Goal: Information Seeking & Learning: Learn about a topic

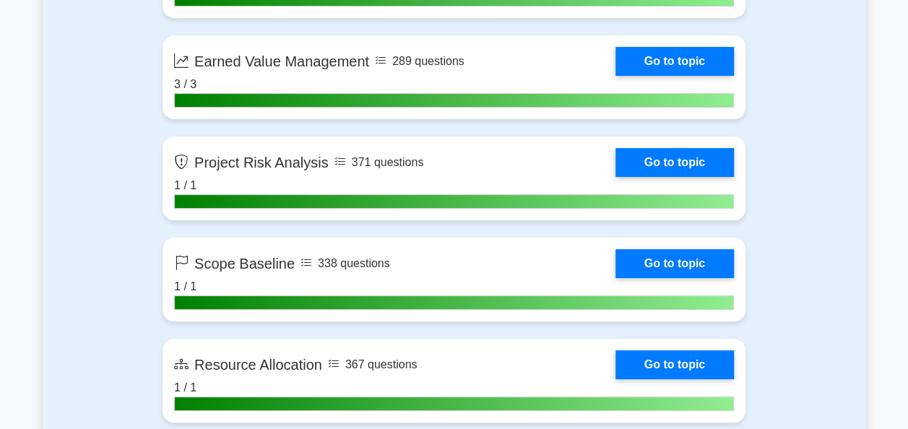
scroll to position [2787, 0]
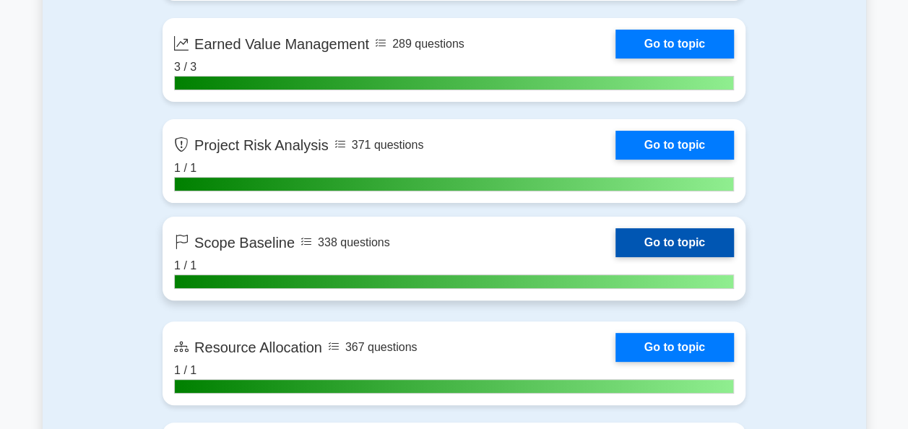
click at [616, 241] on link "Go to topic" at bounding box center [675, 242] width 118 height 29
click at [682, 237] on link "Go to topic" at bounding box center [675, 242] width 118 height 29
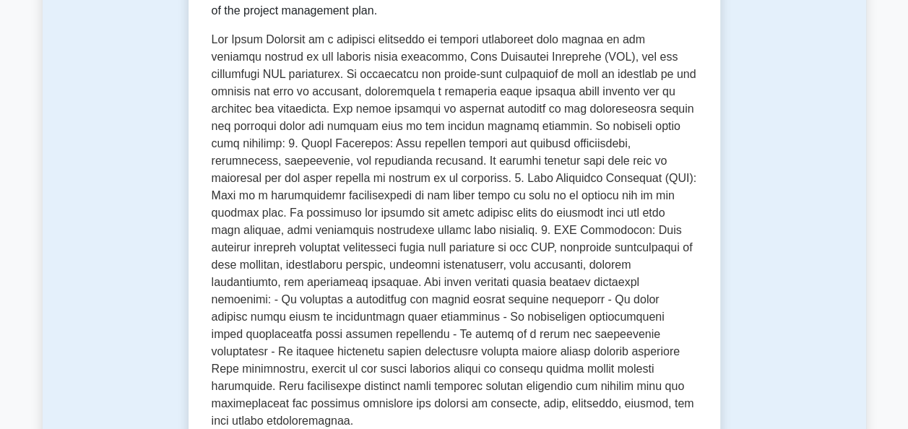
scroll to position [337, 0]
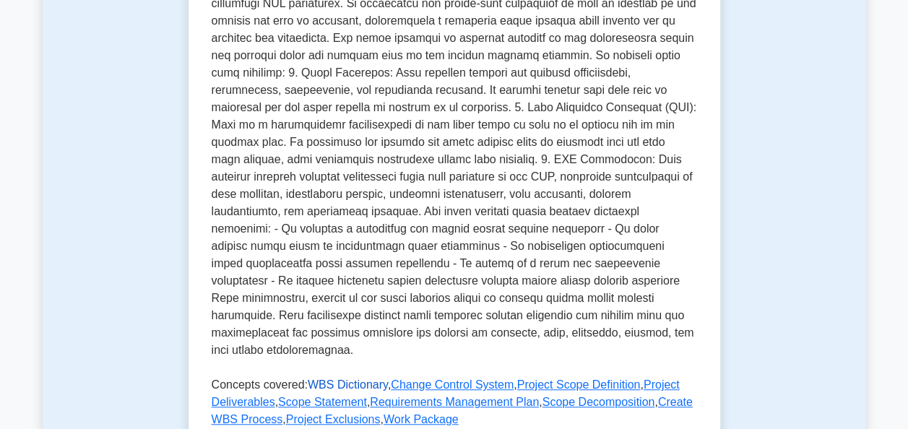
click at [357, 379] on link "WBS Dictionary" at bounding box center [348, 385] width 80 height 12
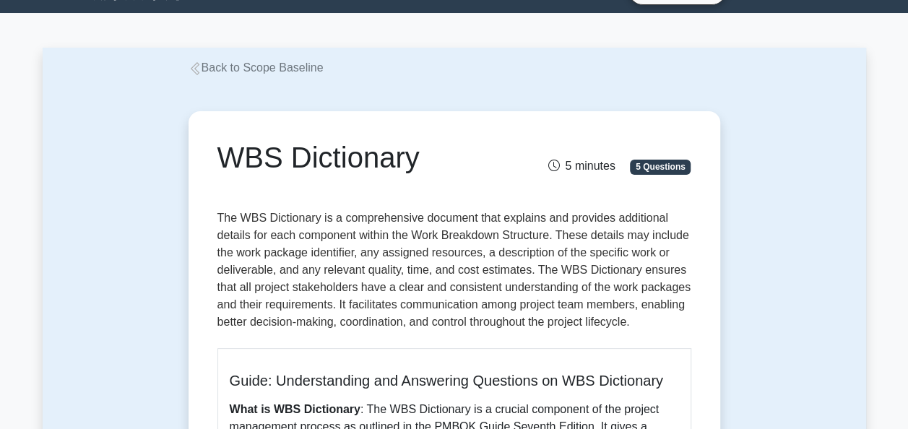
scroll to position [14, 0]
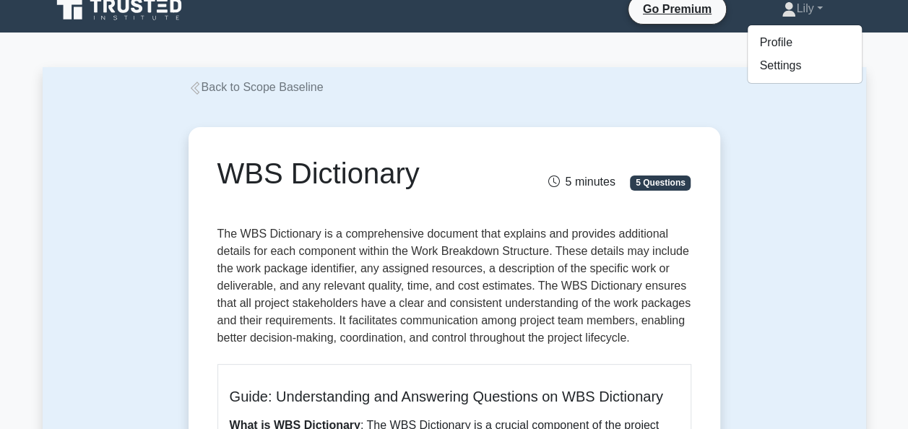
click at [676, 298] on p "The WBS Dictionary is a comprehensive document that explains and provides addit…" at bounding box center [454, 288] width 474 height 127
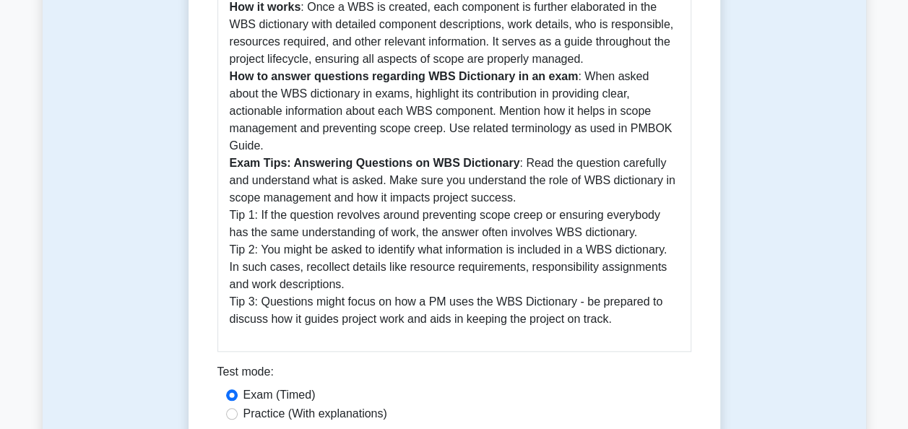
scroll to position [678, 0]
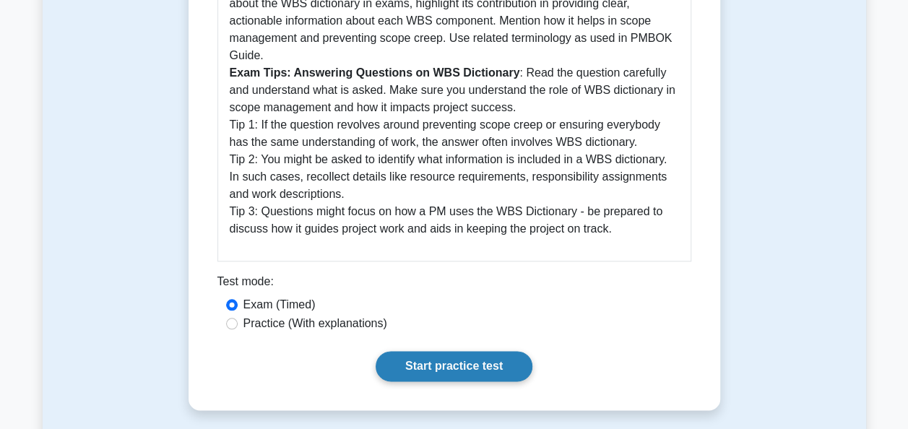
click at [478, 351] on link "Start practice test" at bounding box center [454, 366] width 157 height 30
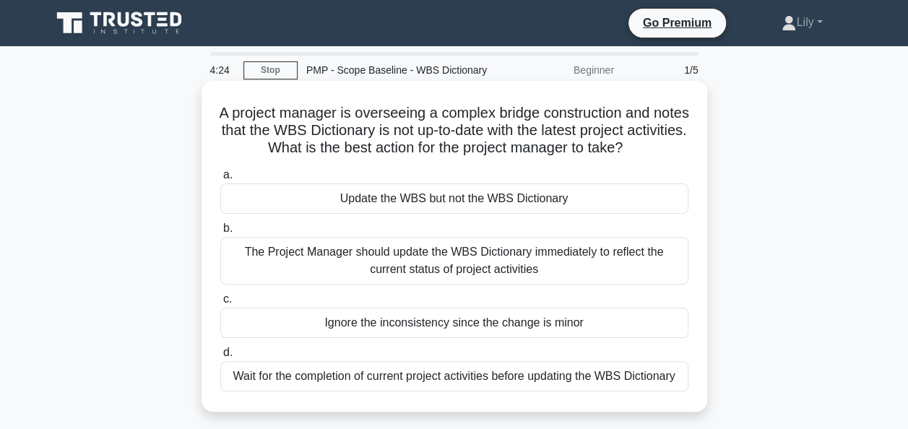
click at [400, 264] on div "The Project Manager should update the WBS Dictionary immediately to reflect the…" at bounding box center [454, 261] width 468 height 48
click at [220, 233] on input "b. The Project Manager should update the WBS Dictionary immediately to reflect …" at bounding box center [220, 228] width 0 height 9
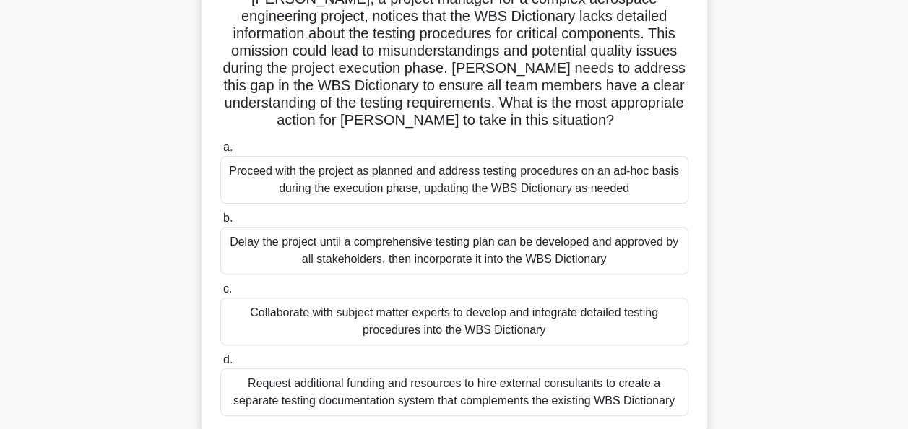
scroll to position [118, 0]
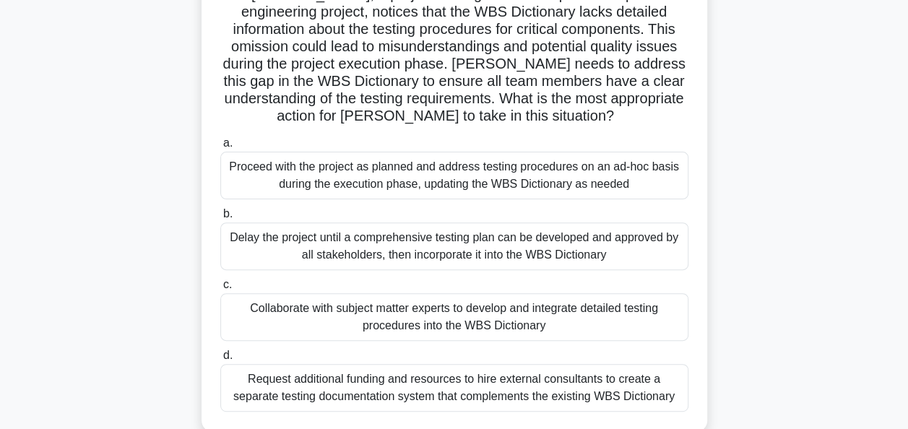
click at [562, 240] on div "Delay the project until a comprehensive testing plan can be developed and appro…" at bounding box center [454, 247] width 468 height 48
click at [220, 219] on input "b. Delay the project until a comprehensive testing plan can be developed and ap…" at bounding box center [220, 214] width 0 height 9
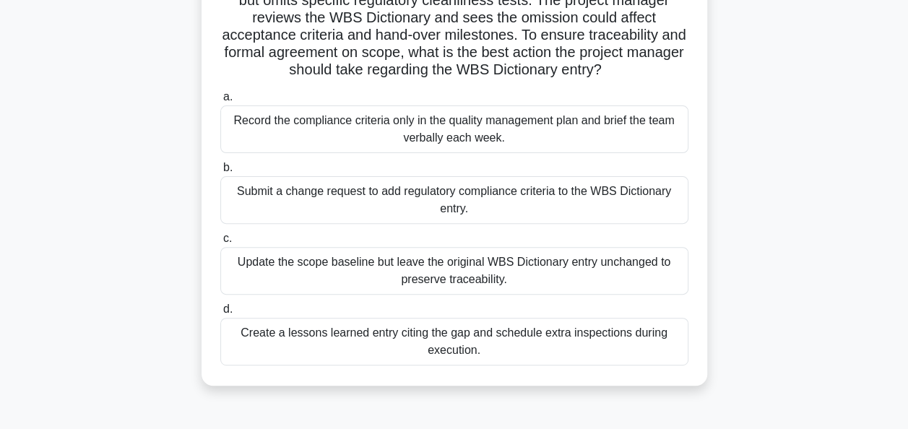
scroll to position [157, 0]
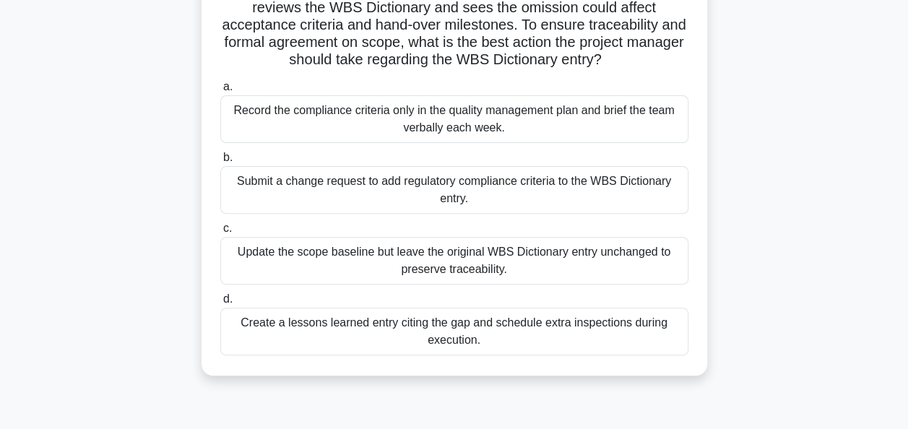
click at [464, 185] on div "Submit a change request to add regulatory compliance criteria to the WBS Dictio…" at bounding box center [454, 190] width 468 height 48
click at [220, 163] on input "b. Submit a change request to add regulatory compliance criteria to the WBS Dic…" at bounding box center [220, 157] width 0 height 9
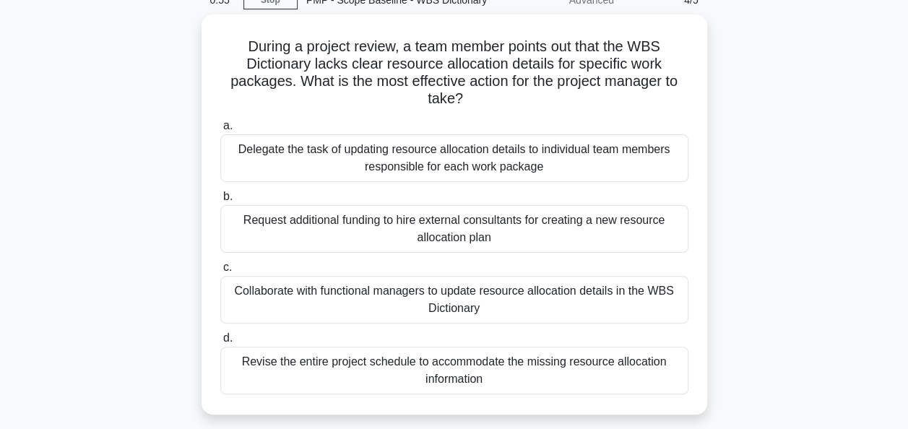
scroll to position [73, 0]
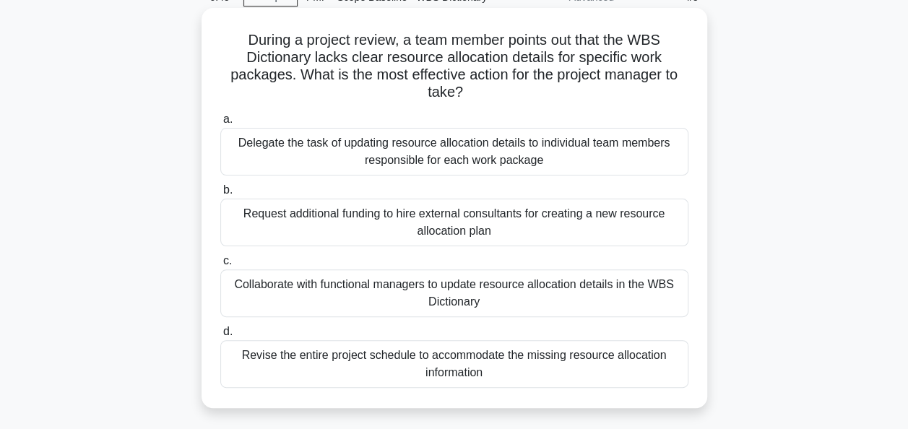
click at [468, 287] on div "Collaborate with functional managers to update resource allocation details in t…" at bounding box center [454, 293] width 468 height 48
click at [220, 266] on input "c. Collaborate with functional managers to update resource allocation details i…" at bounding box center [220, 260] width 0 height 9
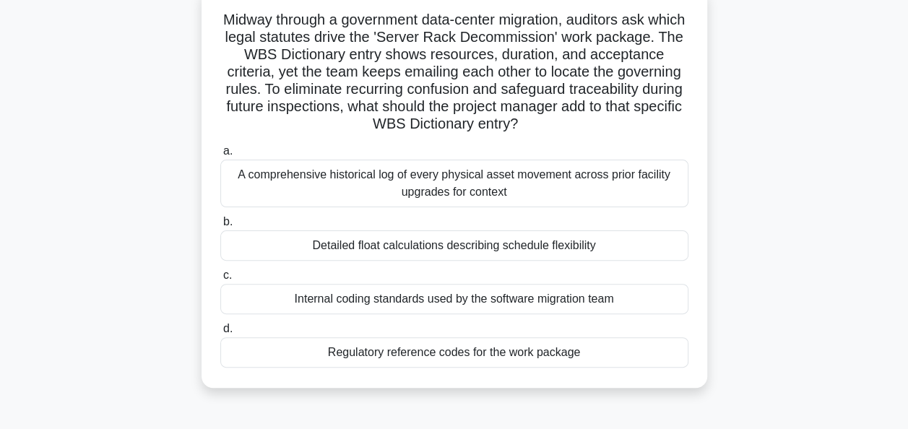
scroll to position [100, 0]
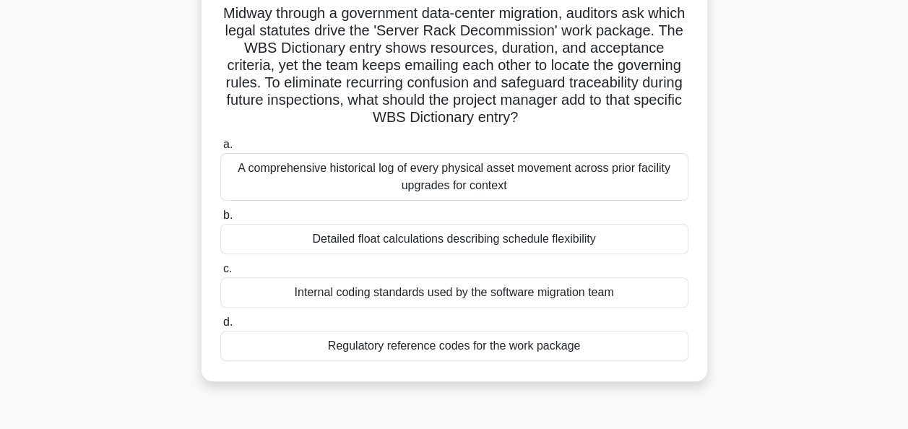
click at [555, 347] on div "Regulatory reference codes for the work package" at bounding box center [454, 346] width 468 height 30
click at [220, 327] on input "d. Regulatory reference codes for the work package" at bounding box center [220, 322] width 0 height 9
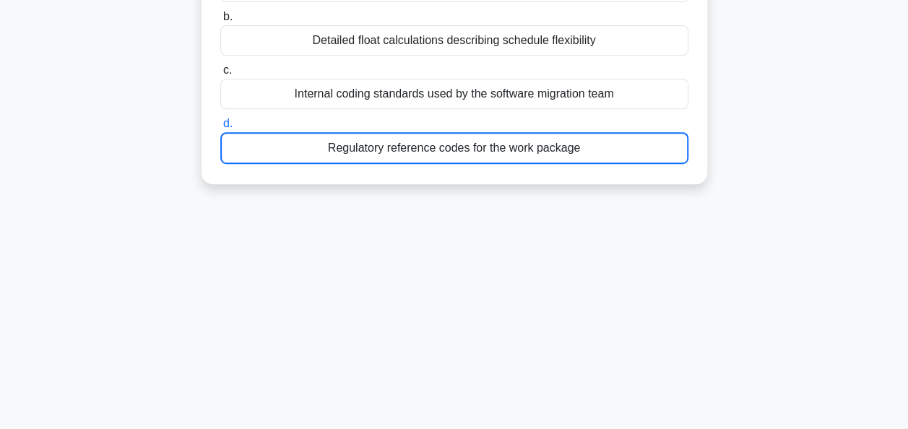
scroll to position [337, 0]
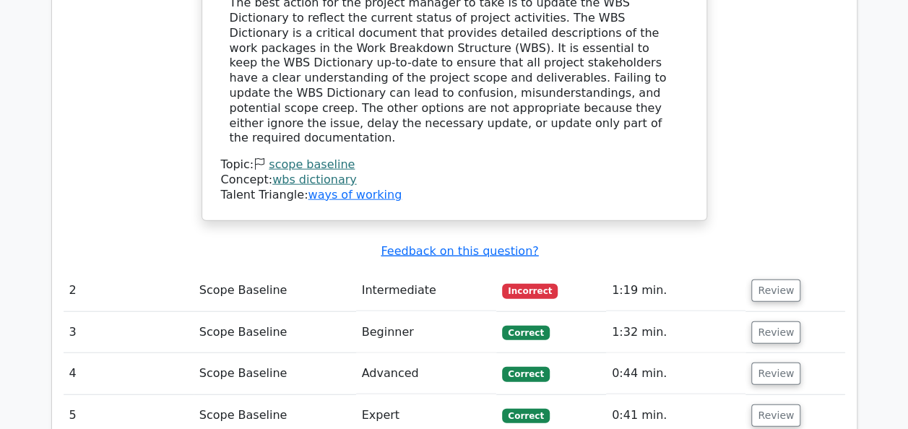
scroll to position [1617, 0]
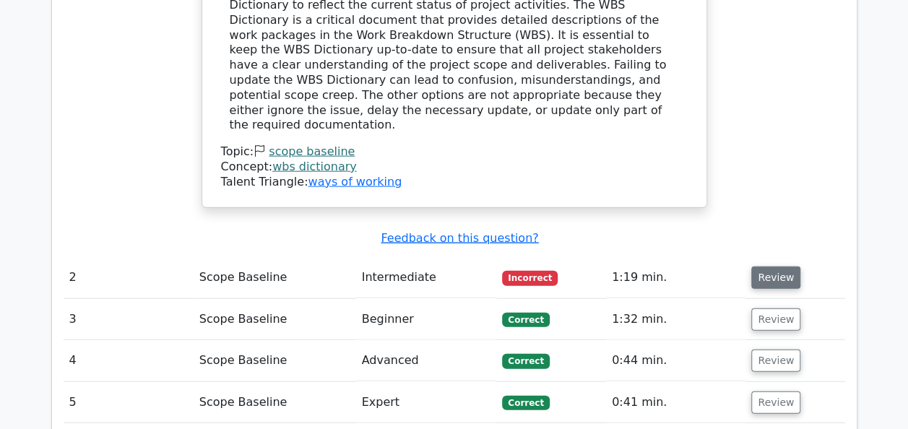
click at [779, 267] on button "Review" at bounding box center [775, 278] width 49 height 22
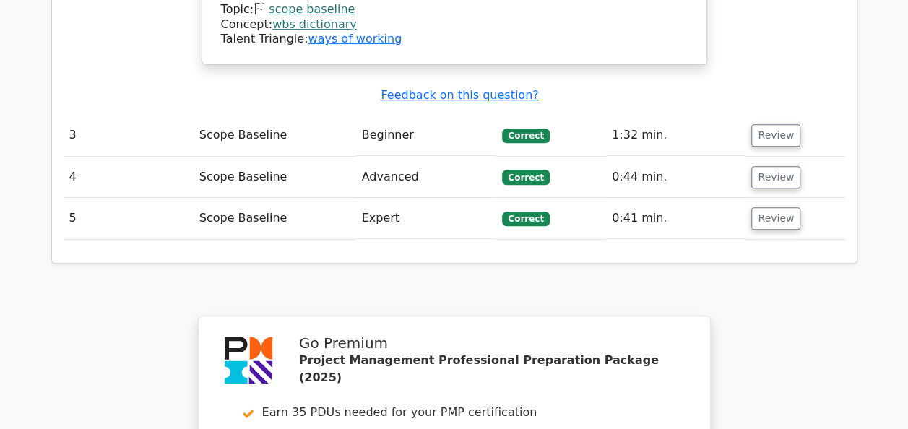
scroll to position [3251, 0]
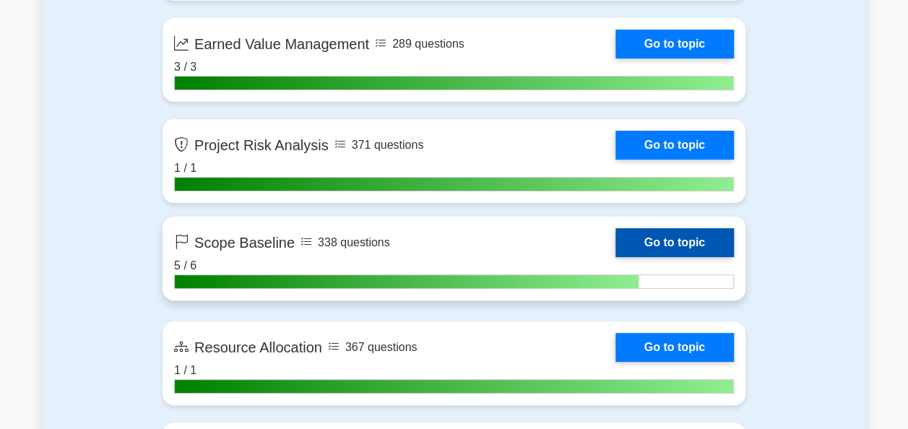
click at [665, 238] on link "Go to topic" at bounding box center [675, 242] width 118 height 29
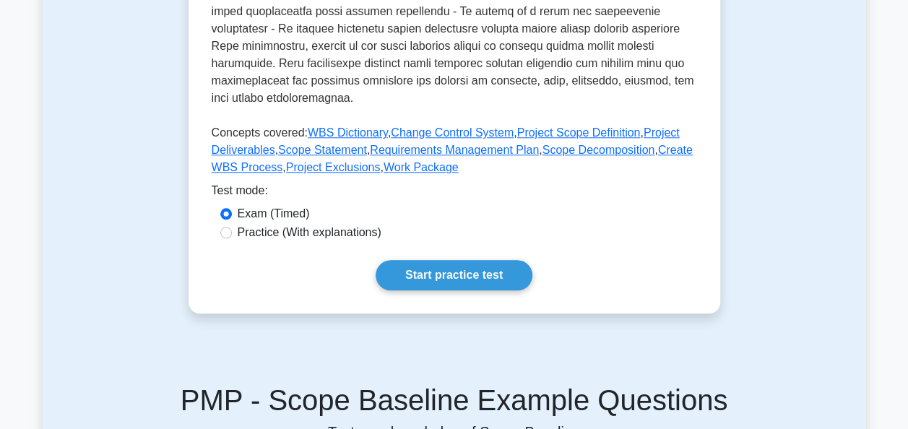
scroll to position [587, 0]
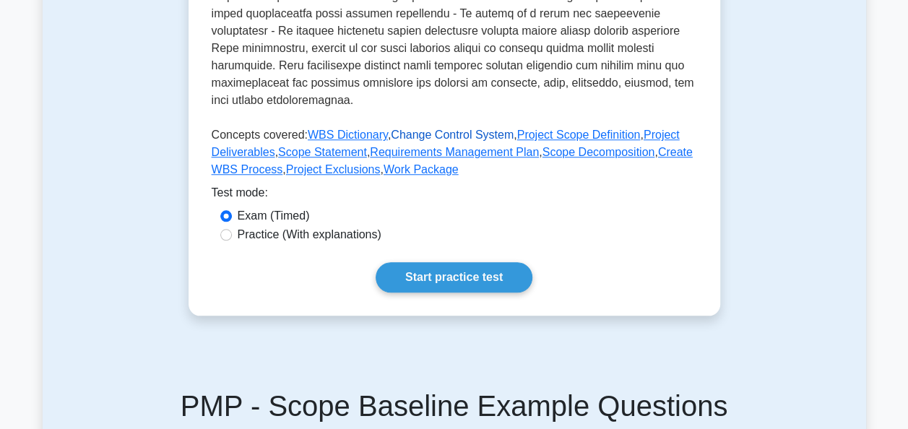
click at [444, 129] on link "Change Control System" at bounding box center [452, 135] width 123 height 12
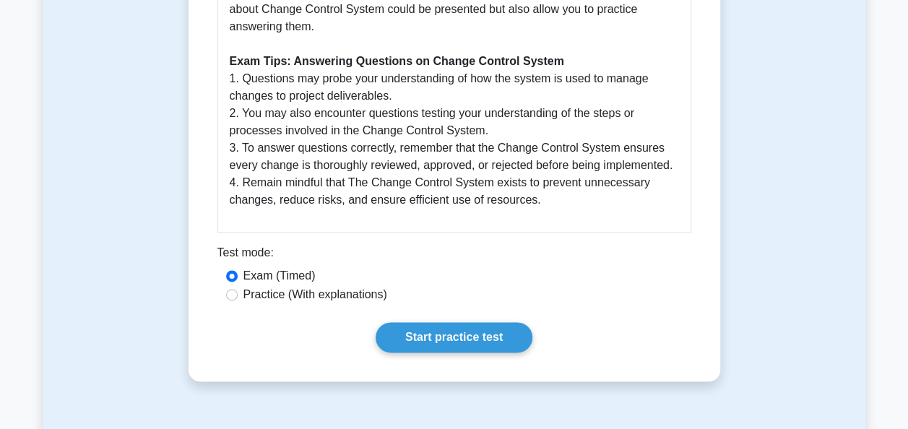
scroll to position [841, 0]
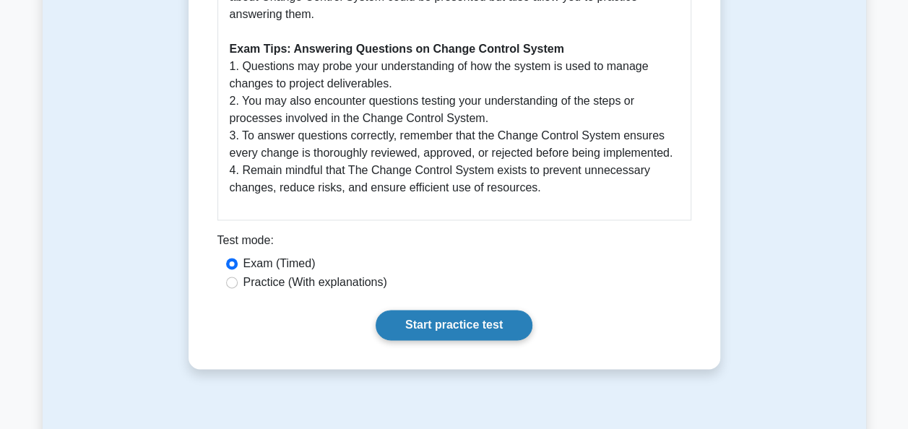
click at [506, 327] on link "Start practice test" at bounding box center [454, 325] width 157 height 30
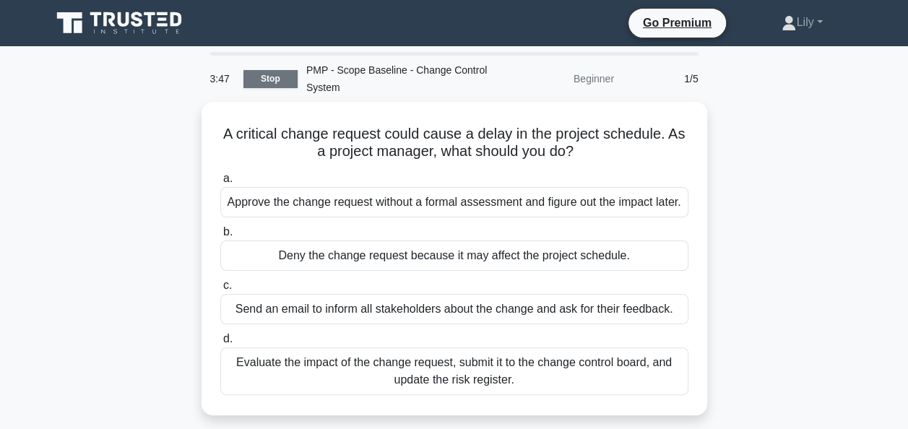
click at [275, 82] on link "Stop" at bounding box center [270, 79] width 54 height 18
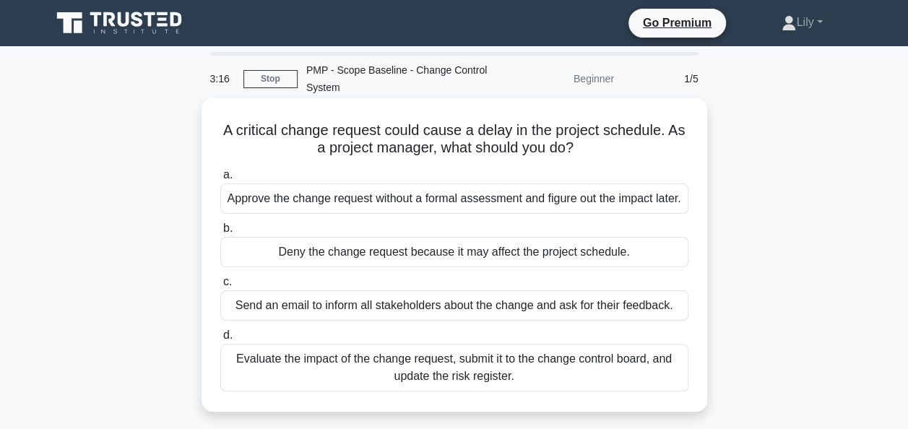
click at [438, 371] on div "Evaluate the impact of the change request, submit it to the change control boar…" at bounding box center [454, 368] width 468 height 48
click at [220, 340] on input "d. Evaluate the impact of the change request, submit it to the change control b…" at bounding box center [220, 335] width 0 height 9
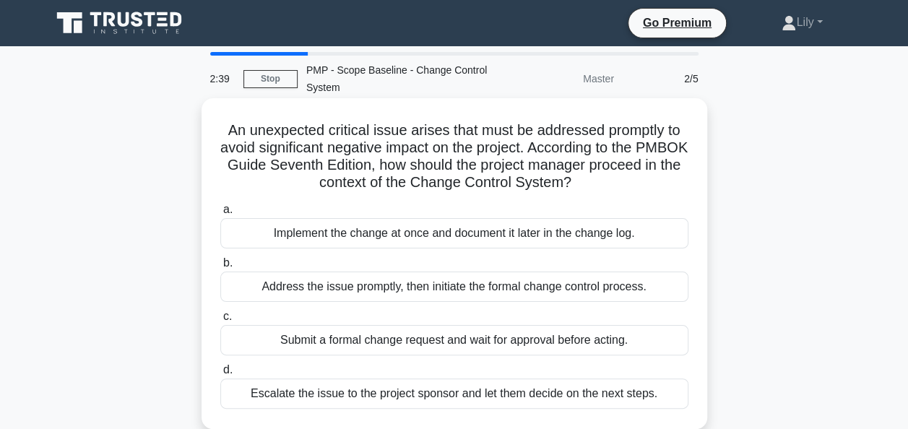
click at [529, 344] on div "Submit a formal change request and wait for approval before acting." at bounding box center [454, 340] width 468 height 30
click at [220, 321] on input "c. Submit a formal change request and wait for approval before acting." at bounding box center [220, 316] width 0 height 9
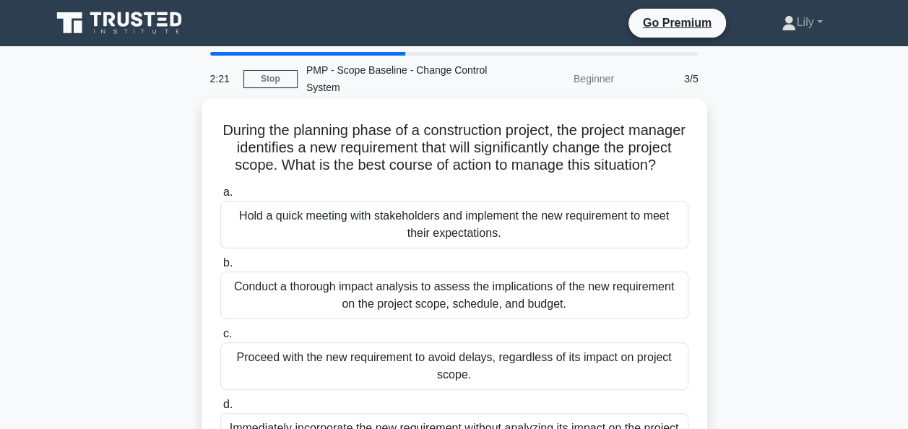
click at [546, 309] on div "Conduct a thorough impact analysis to assess the implications of the new requir…" at bounding box center [454, 296] width 468 height 48
click at [220, 268] on input "b. Conduct a thorough impact analysis to assess the implications of the new req…" at bounding box center [220, 263] width 0 height 9
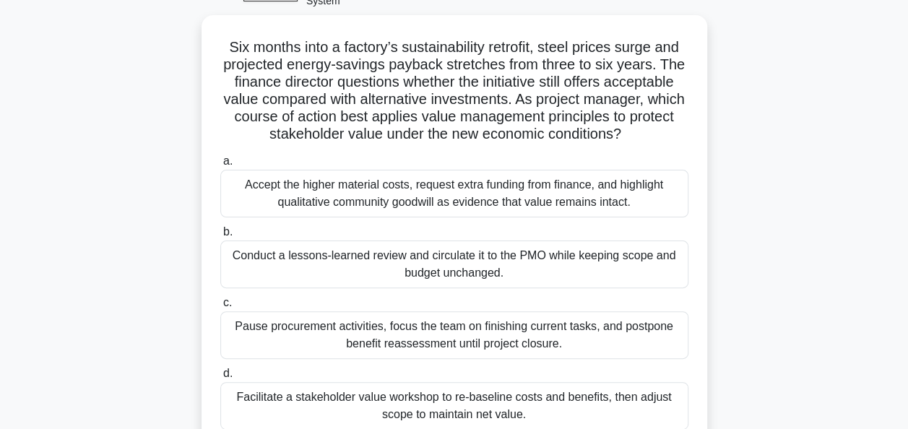
scroll to position [116, 0]
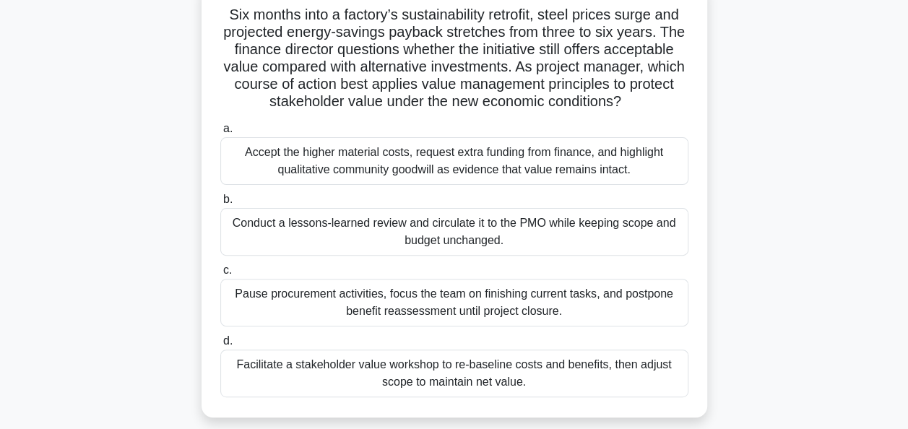
click at [497, 368] on div "Facilitate a stakeholder value workshop to re-baseline costs and benefits, then…" at bounding box center [454, 374] width 468 height 48
click at [220, 346] on input "d. Facilitate a stakeholder value workshop to re-baseline costs and benefits, t…" at bounding box center [220, 341] width 0 height 9
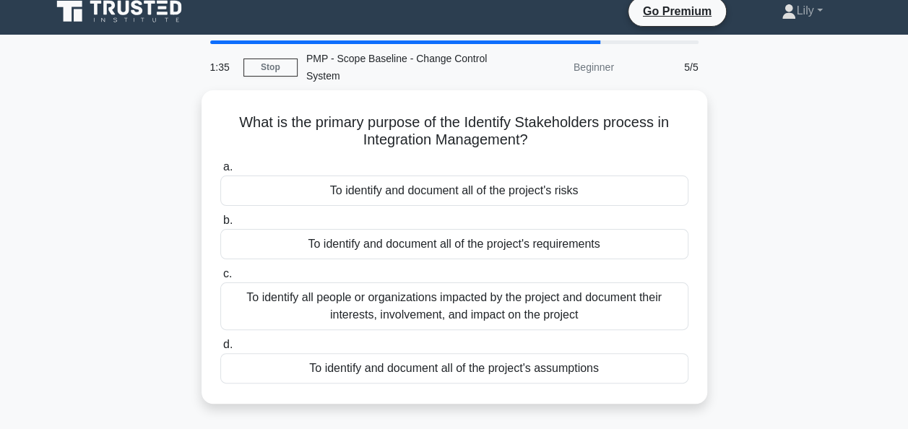
scroll to position [0, 0]
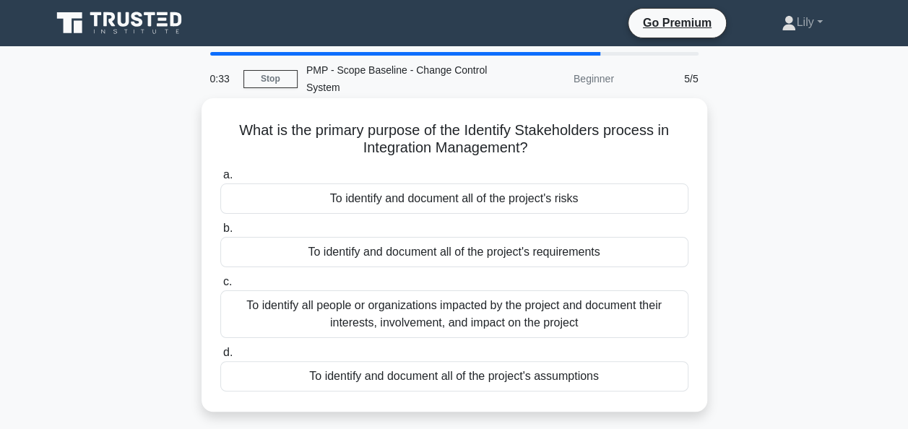
click at [496, 324] on div "To identify all people or organizations impacted by the project and document th…" at bounding box center [454, 314] width 468 height 48
click at [220, 287] on input "c. To identify all people or organizations impacted by the project and document…" at bounding box center [220, 281] width 0 height 9
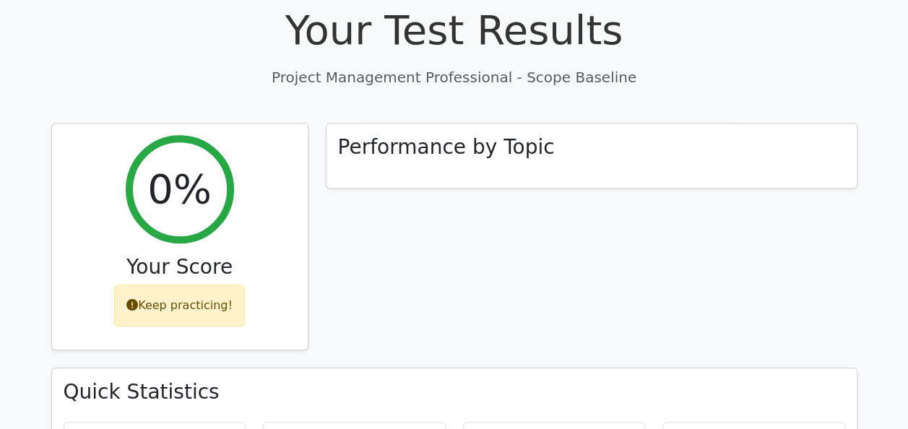
scroll to position [614, 0]
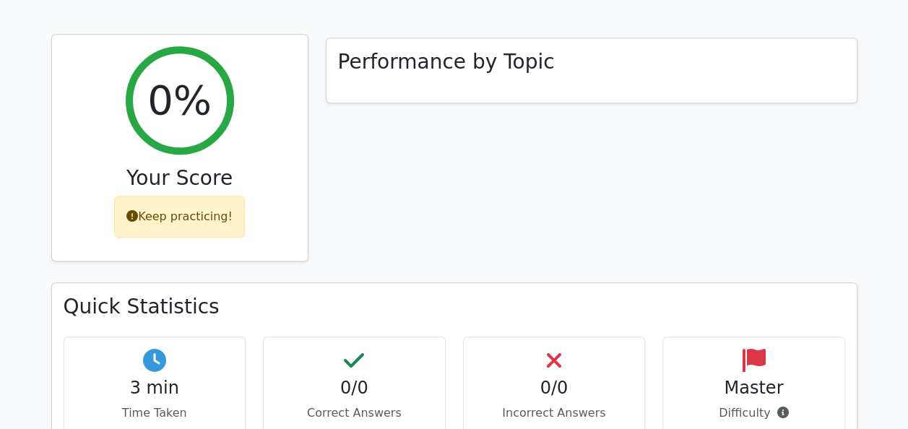
click at [207, 196] on div "Keep practicing!" at bounding box center [179, 217] width 131 height 42
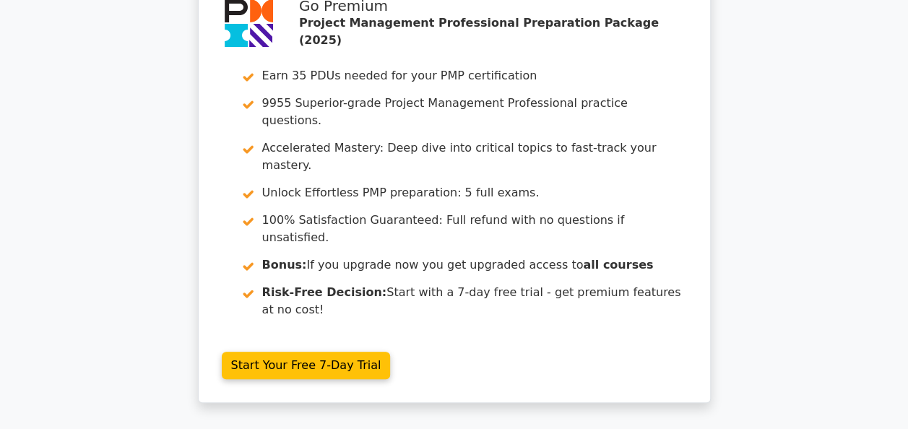
scroll to position [0, 0]
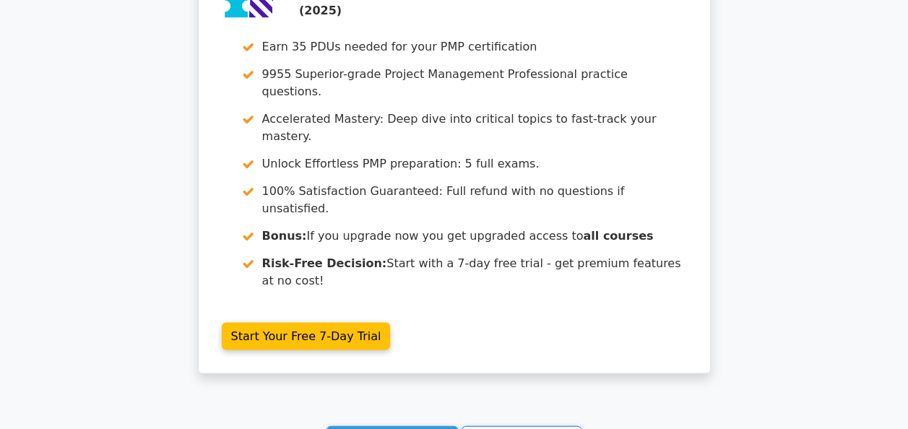
scroll to position [1336, 0]
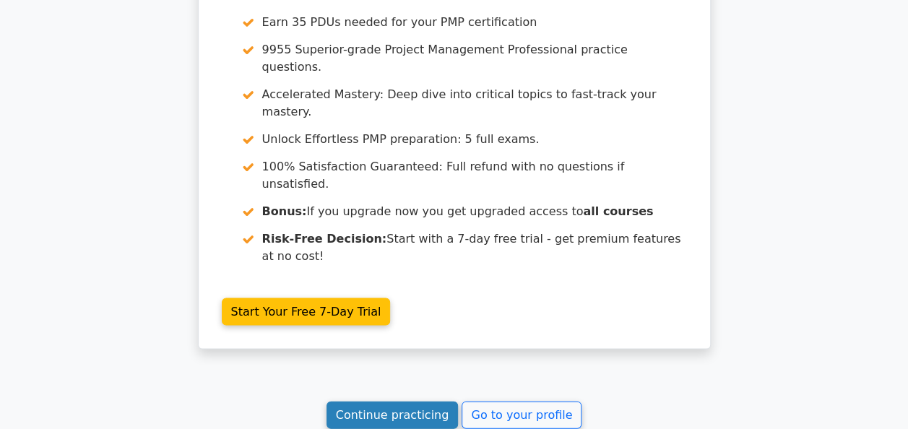
click at [438, 401] on link "Continue practicing" at bounding box center [393, 414] width 132 height 27
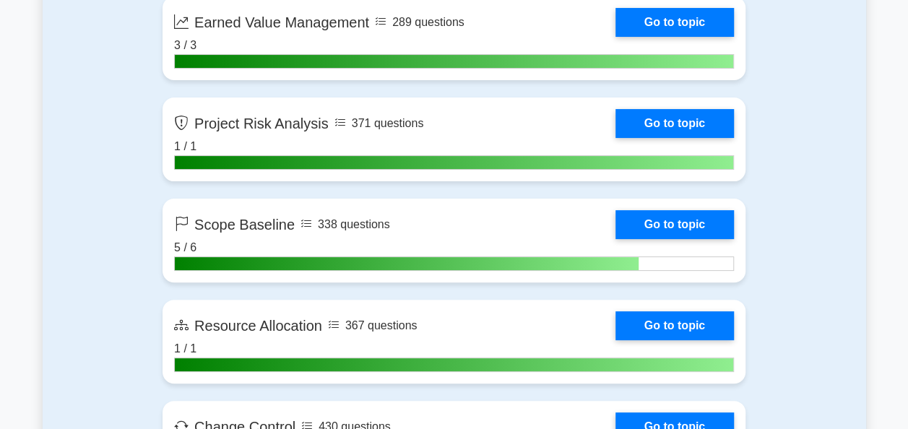
scroll to position [2817, 0]
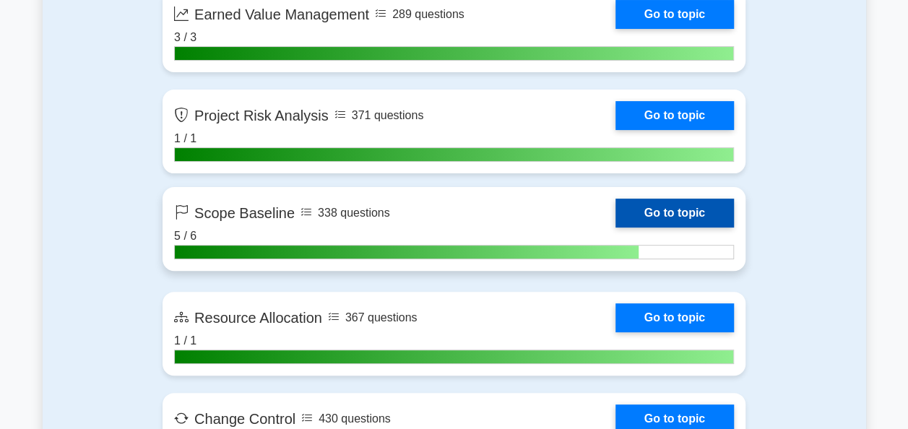
click at [684, 215] on link "Go to topic" at bounding box center [675, 213] width 118 height 29
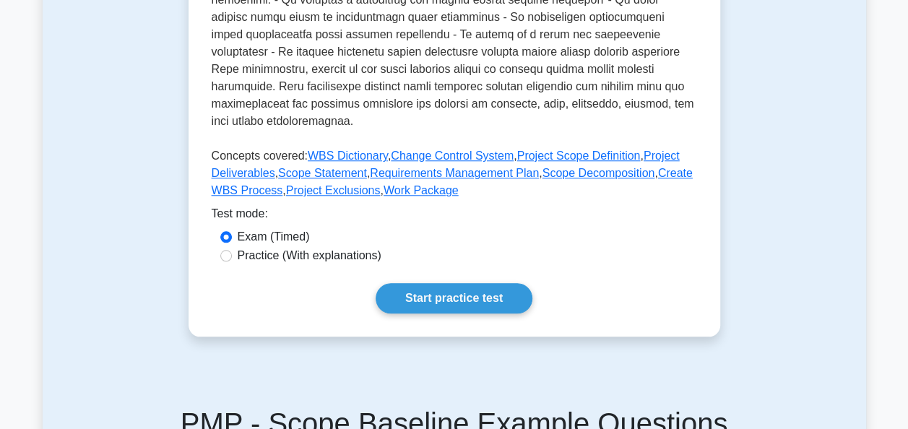
scroll to position [595, 0]
